Goal: Task Accomplishment & Management: Use online tool/utility

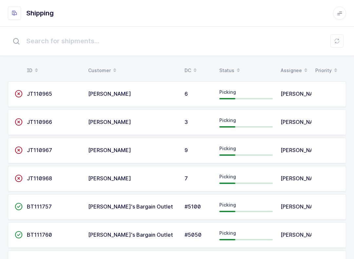
click at [337, 42] on icon at bounding box center [336, 40] width 5 height 5
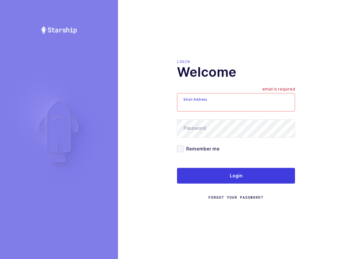
type input "[EMAIL_ADDRESS][DOMAIN_NAME]"
click at [253, 180] on button "Login" at bounding box center [236, 176] width 118 height 16
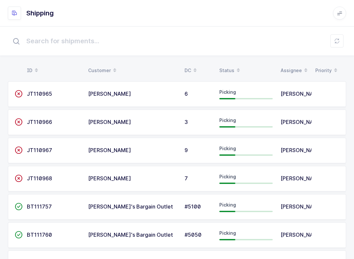
click at [232, 63] on table "ID Customer DC Status Assignee Priority" at bounding box center [177, 70] width 338 height 16
click at [231, 67] on div "Status" at bounding box center [245, 70] width 53 height 11
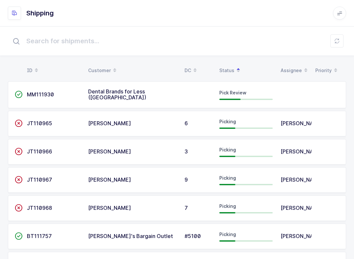
click at [286, 90] on td at bounding box center [293, 94] width 35 height 27
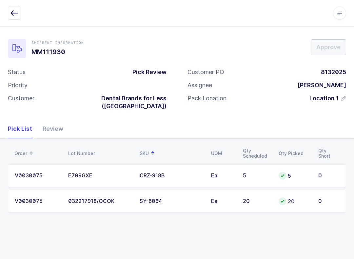
click at [56, 119] on div "Review" at bounding box center [50, 128] width 26 height 19
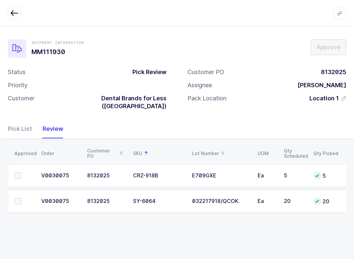
click at [19, 190] on td at bounding box center [22, 201] width 29 height 23
click at [13, 165] on td at bounding box center [22, 175] width 29 height 23
click at [18, 198] on span at bounding box center [18, 201] width 7 height 7
click at [21, 198] on input "checkbox" at bounding box center [21, 198] width 0 height 0
click at [13, 169] on td at bounding box center [22, 175] width 29 height 23
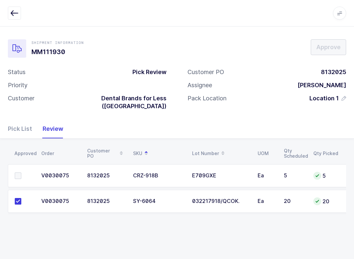
click at [18, 172] on span at bounding box center [18, 175] width 7 height 7
click at [21, 172] on input "checkbox" at bounding box center [21, 172] width 0 height 0
click at [330, 46] on span "Approve" at bounding box center [328, 47] width 24 height 8
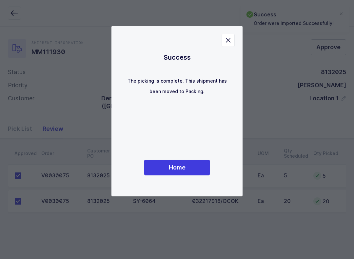
click at [191, 170] on button "Home" at bounding box center [176, 167] width 65 height 16
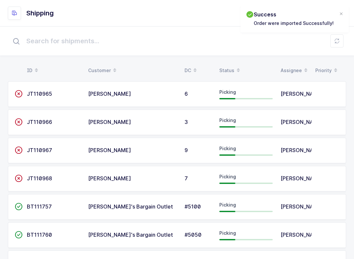
click at [232, 68] on div "Status" at bounding box center [245, 70] width 53 height 11
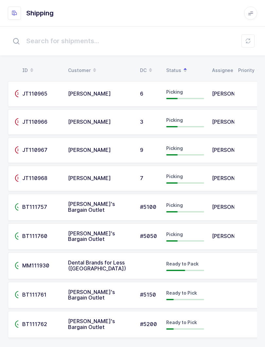
click at [181, 71] on span at bounding box center [185, 70] width 8 height 11
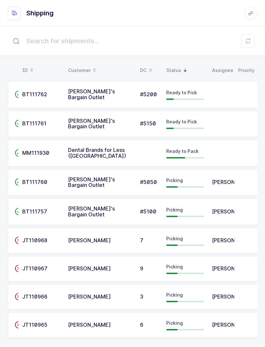
click at [181, 68] on span at bounding box center [185, 70] width 8 height 11
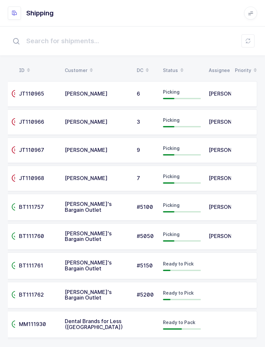
scroll to position [0, 3]
click at [185, 208] on div "Picking" at bounding box center [182, 207] width 38 height 10
